Goal: Information Seeking & Learning: Learn about a topic

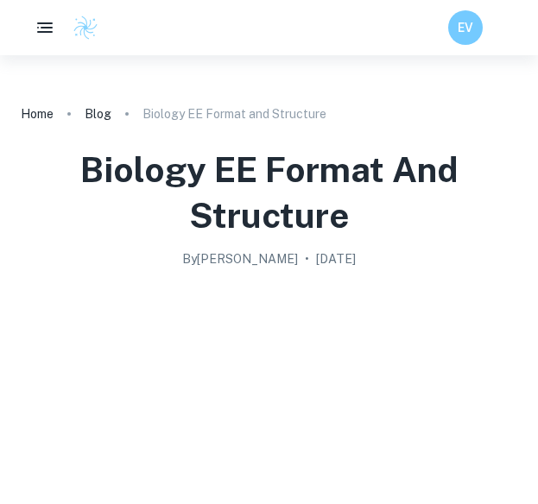
scroll to position [4632, 0]
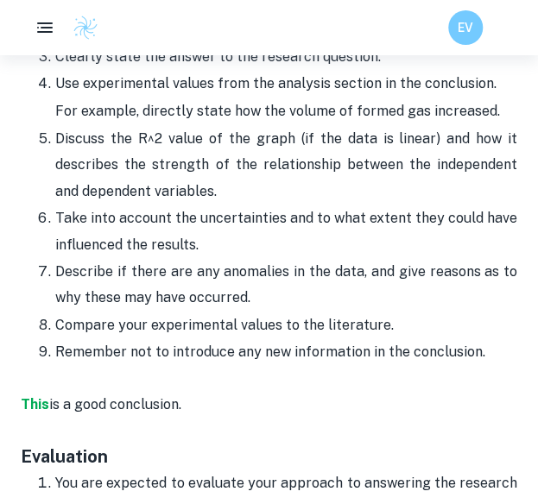
click at [243, 259] on p "Describe if there are any anomalies in the data, and give reasons as to why the…" at bounding box center [286, 285] width 462 height 53
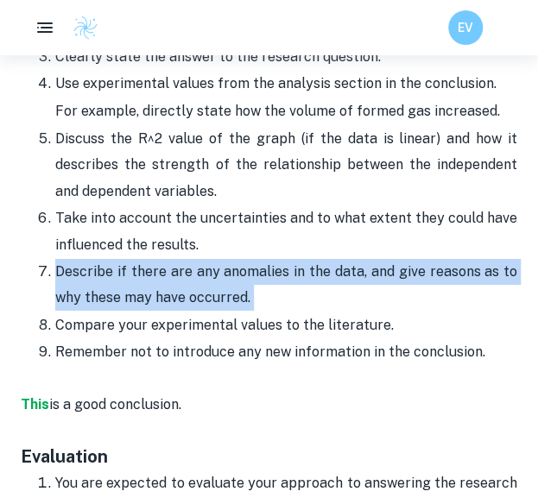
click at [243, 259] on p "Describe if there are any anomalies in the data, and give reasons as to why the…" at bounding box center [286, 285] width 462 height 53
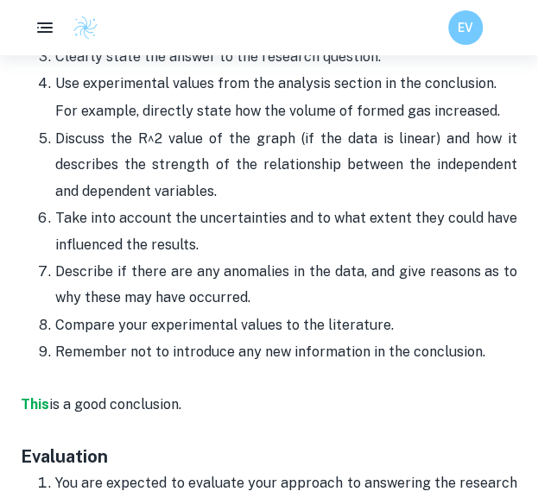
click at [254, 339] on p "Remember not to introduce any new information in the conclusion." at bounding box center [286, 352] width 462 height 26
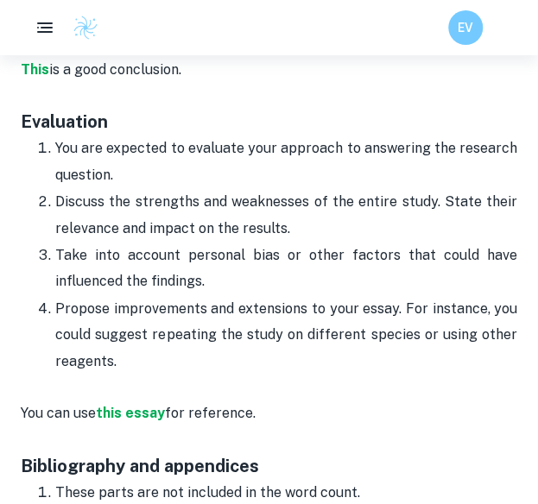
scroll to position [4968, 0]
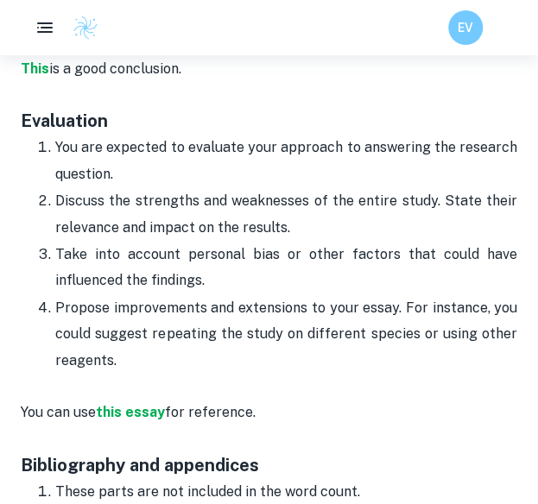
click at [278, 242] on p "Take into account personal bias or other factors that could have influenced the…" at bounding box center [286, 268] width 462 height 53
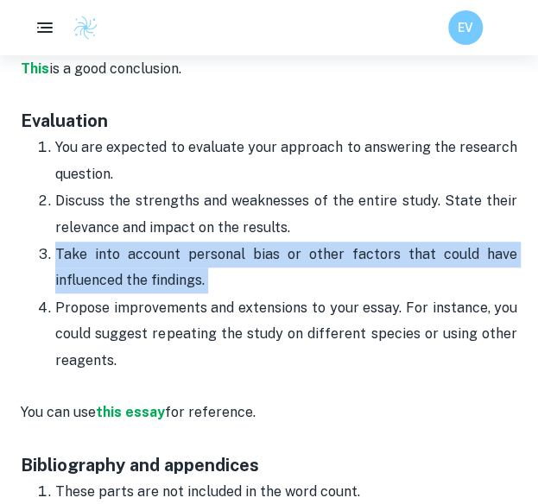
click at [278, 242] on p "Take into account personal bias or other factors that could have influenced the…" at bounding box center [286, 268] width 462 height 53
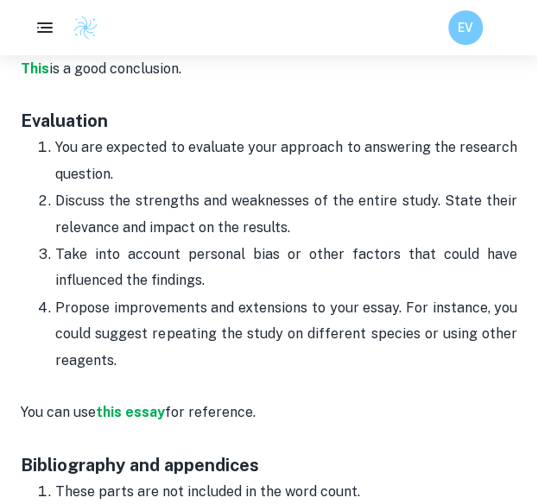
click at [242, 295] on p "Propose improvements and extensions to your essay. For instance, you could sugg…" at bounding box center [286, 334] width 462 height 79
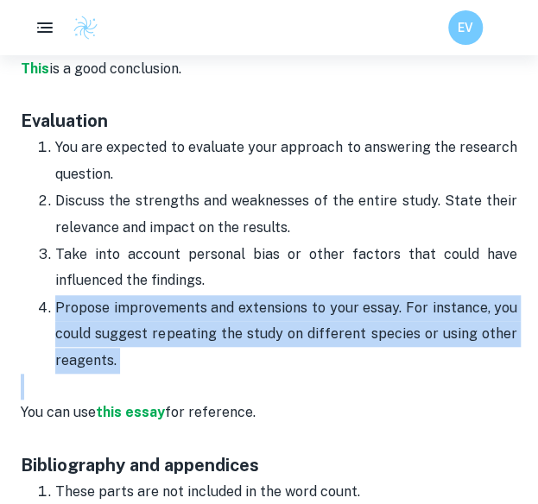
click at [242, 295] on p "Propose improvements and extensions to your essay. For instance, you could sugg…" at bounding box center [286, 334] width 462 height 79
click at [247, 295] on p "Propose improvements and extensions to your essay. For instance, you could sugg…" at bounding box center [286, 334] width 462 height 79
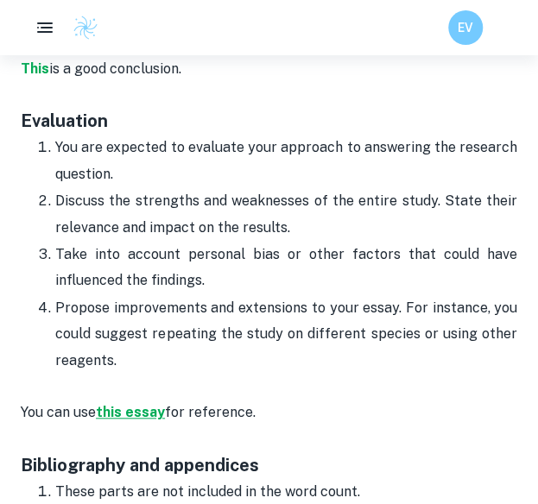
click at [139, 404] on strong "this essay" at bounding box center [130, 412] width 69 height 16
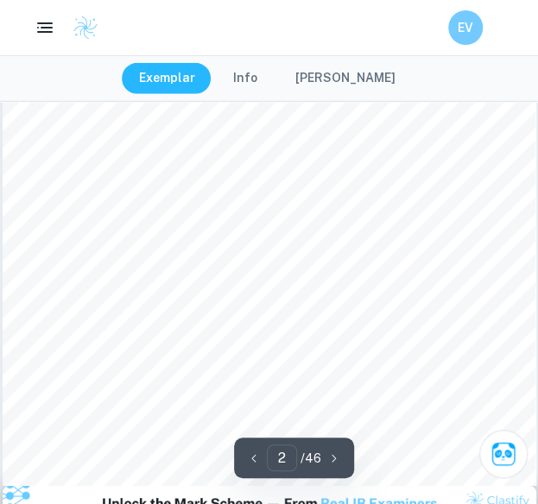
scroll to position [1592, 0]
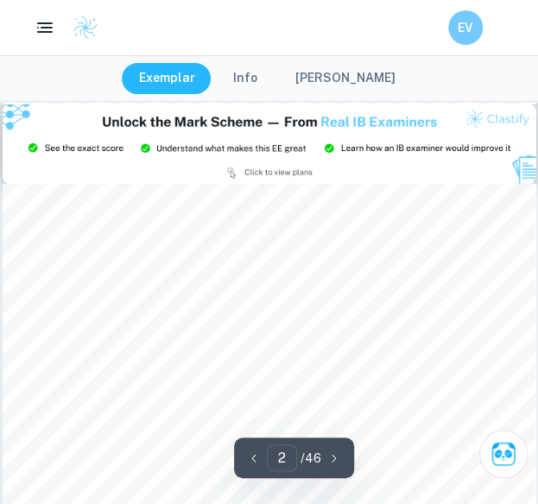
type input "3"
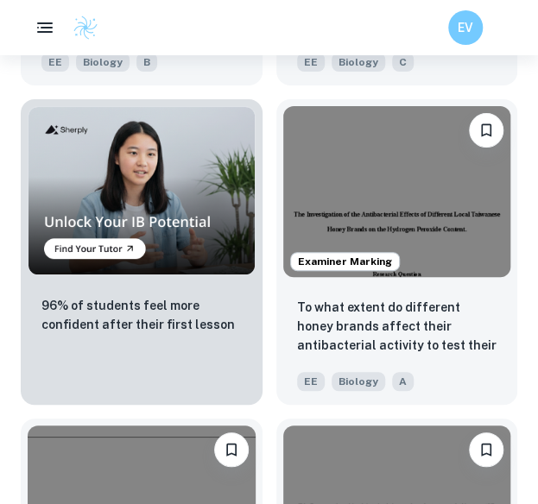
scroll to position [1598, 0]
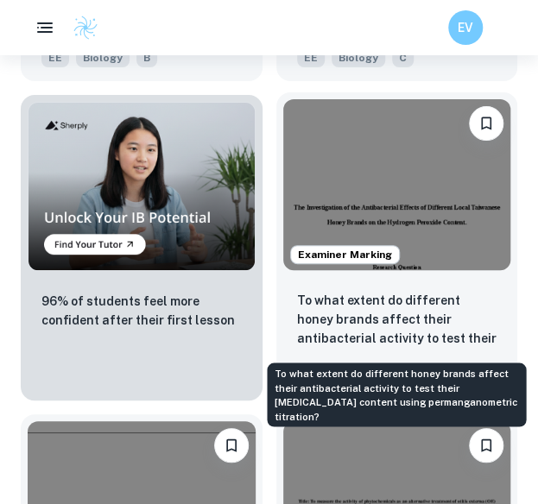
click at [383, 333] on p "To what extent do different honey brands affect their antibacterial activity to…" at bounding box center [397, 320] width 200 height 59
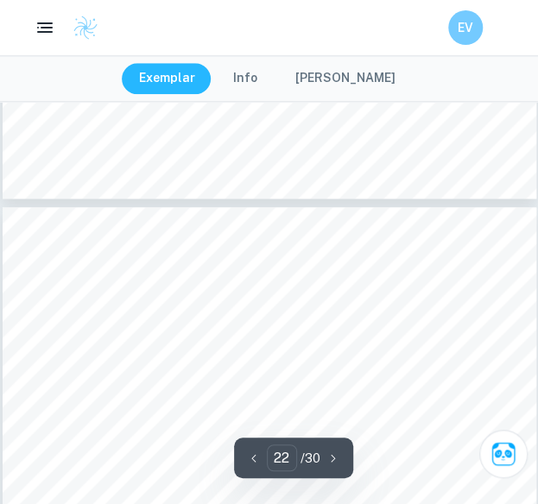
scroll to position [15325, 0]
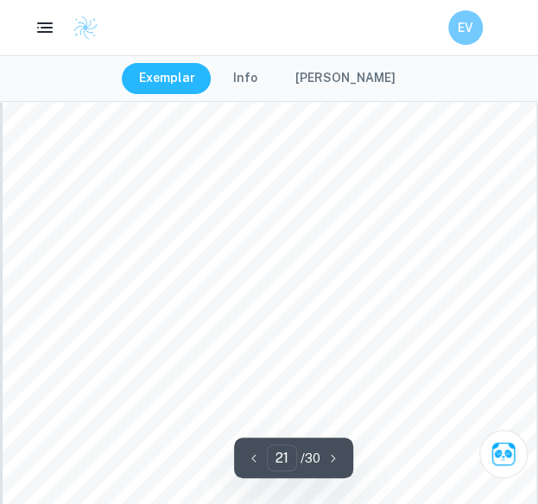
type input "20"
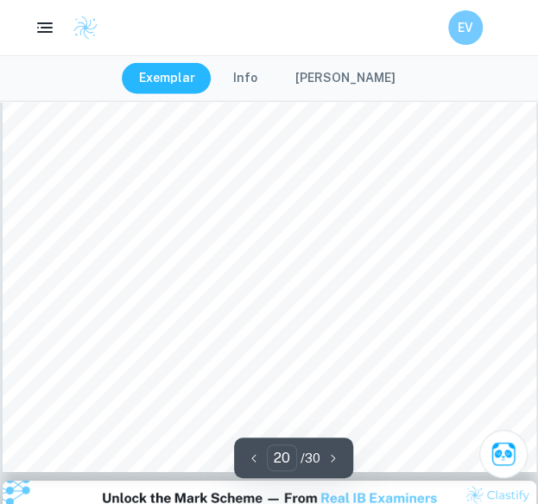
scroll to position [13964, 0]
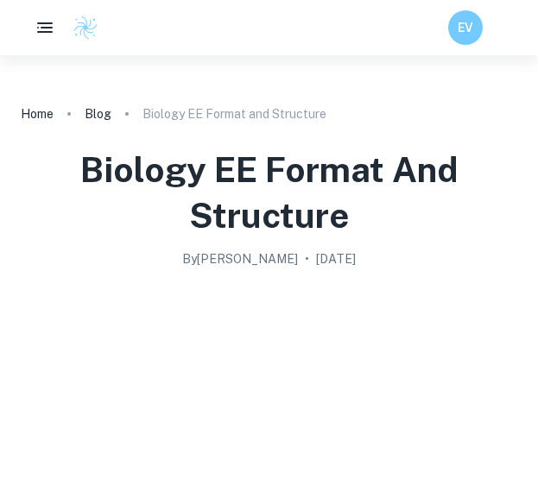
scroll to position [4854, 0]
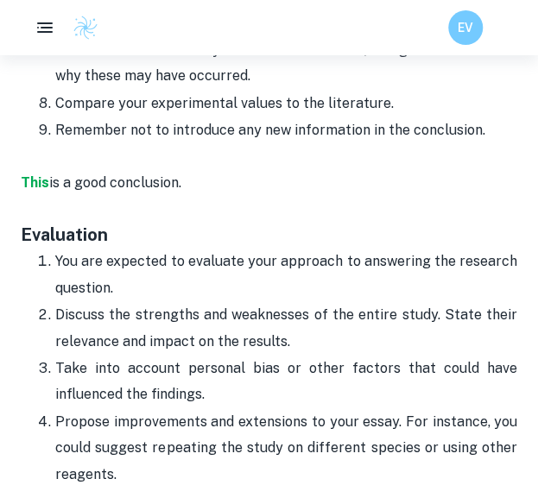
click at [275, 409] on p "Propose improvements and extensions to your essay. For instance, you could sugg…" at bounding box center [286, 448] width 462 height 79
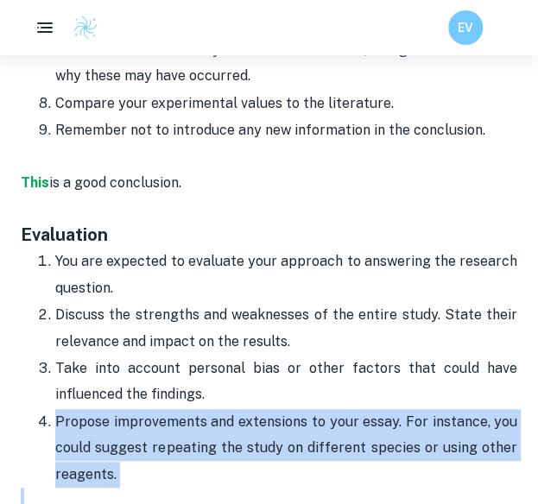
click at [275, 409] on p "Propose improvements and extensions to your essay. For instance, you could sugg…" at bounding box center [286, 448] width 462 height 79
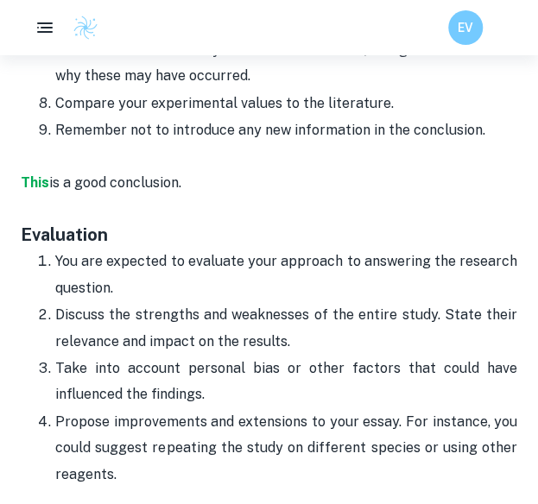
click at [304, 356] on p "Take into account personal bias or other factors that could have influenced the…" at bounding box center [286, 382] width 462 height 53
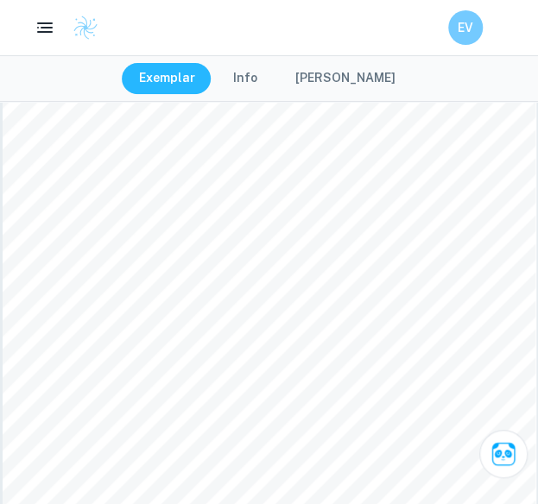
scroll to position [123, 0]
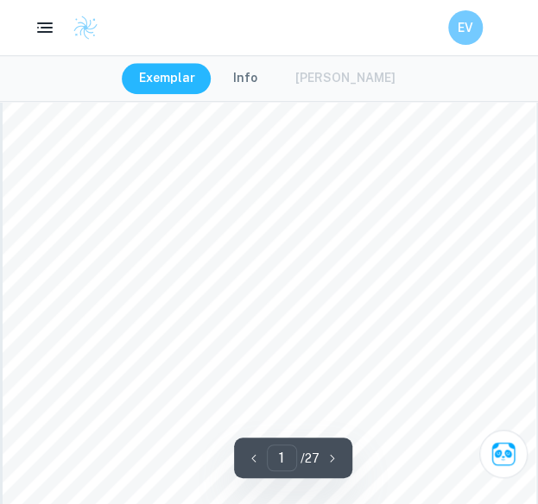
scroll to position [226, 0]
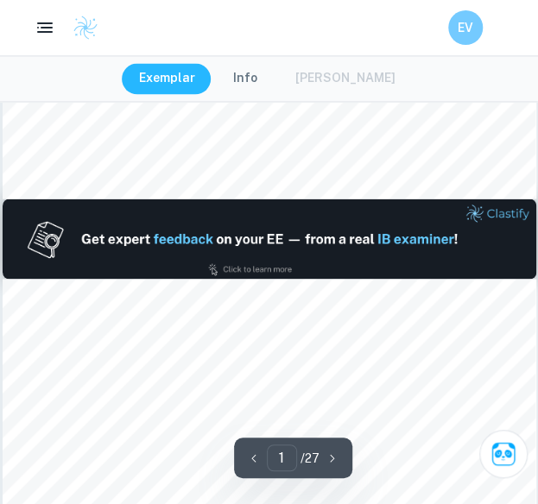
type input "2"
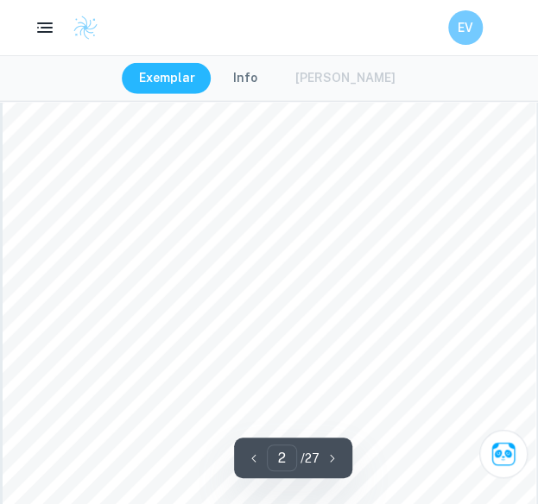
scroll to position [1051, 0]
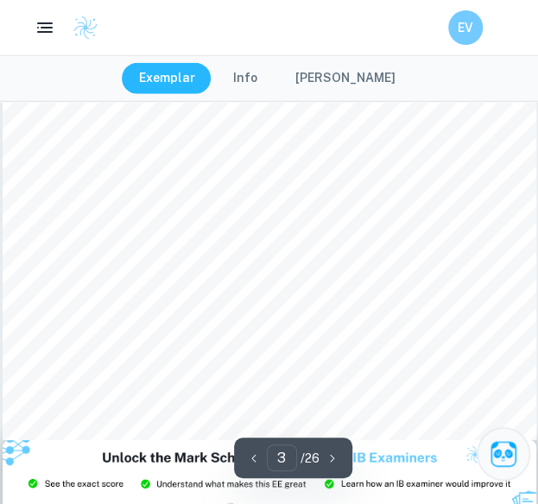
scroll to position [1661, 0]
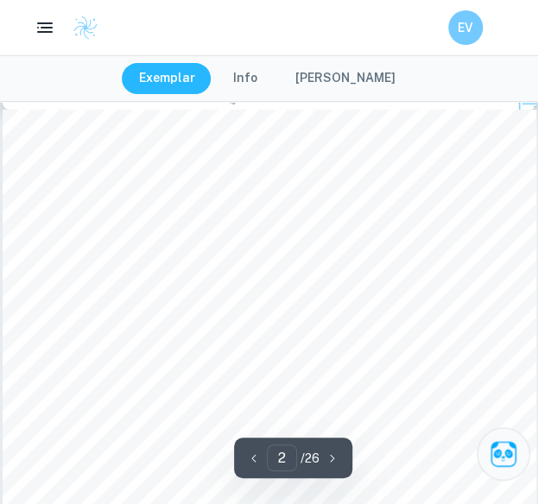
type input "3"
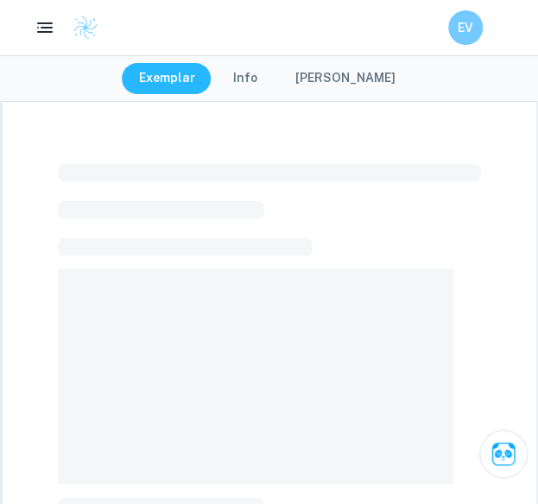
scroll to position [370, 0]
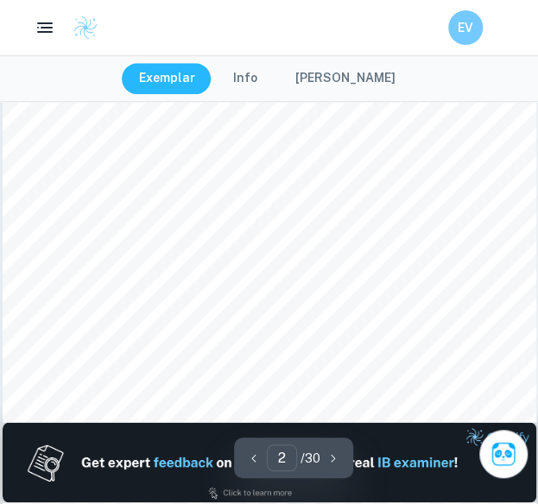
type input "2"
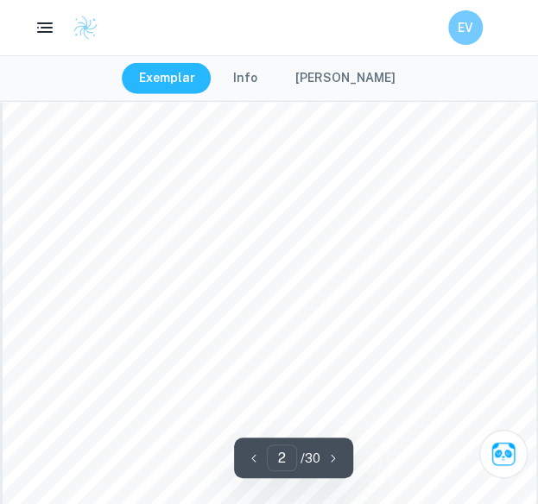
scroll to position [870, 0]
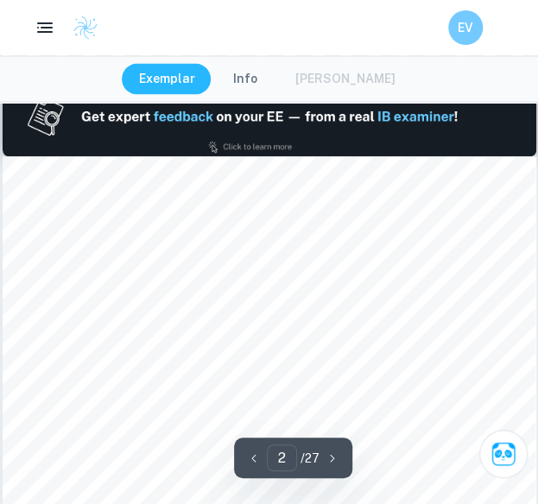
type input "2"
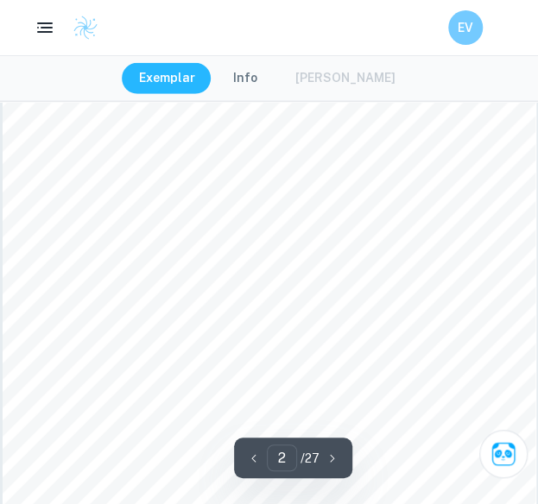
scroll to position [1002, 0]
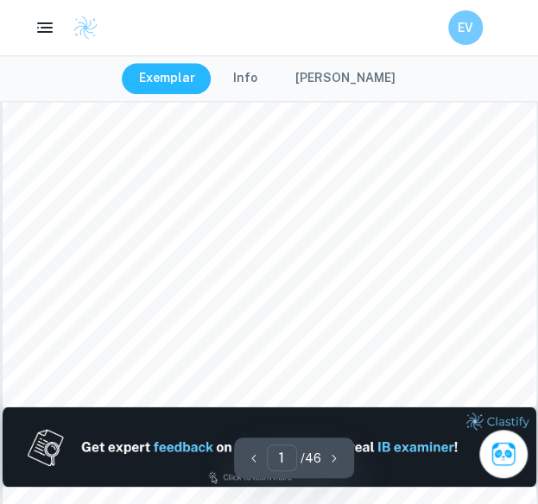
type input "2"
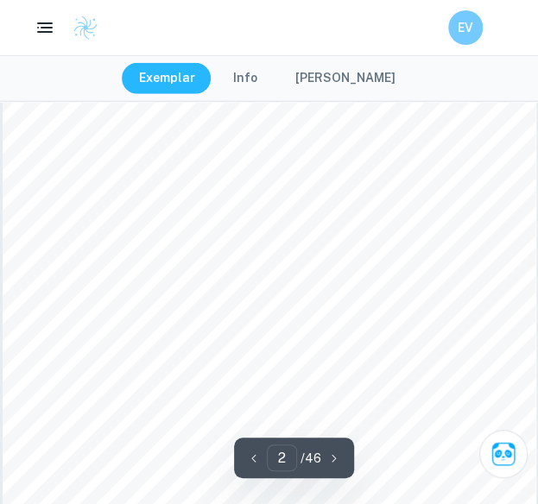
scroll to position [1126, 0]
